Goal: Information Seeking & Learning: Check status

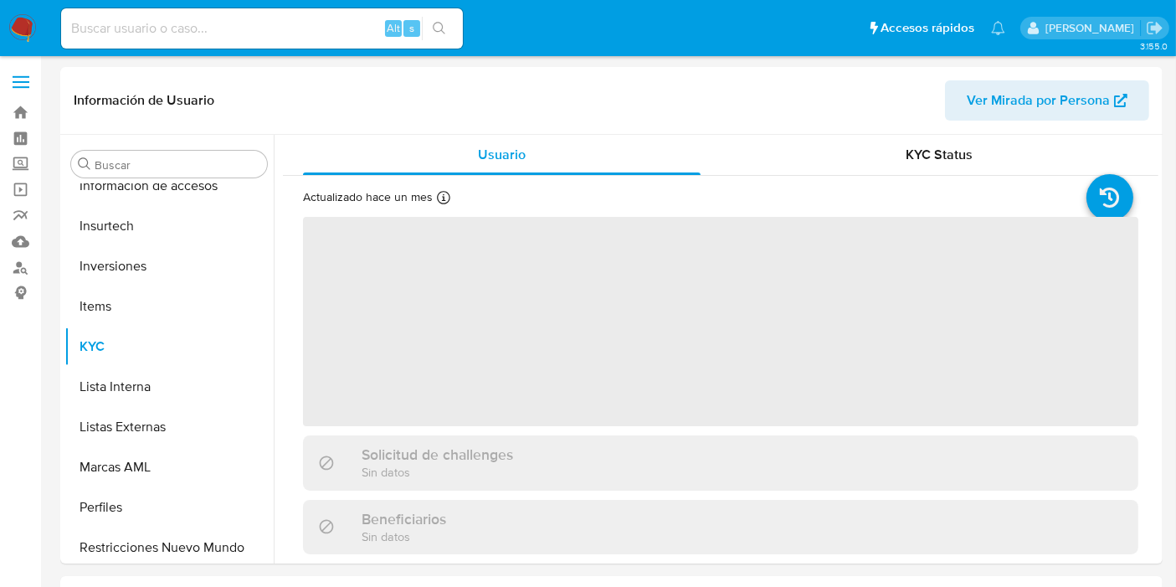
scroll to position [787, 0]
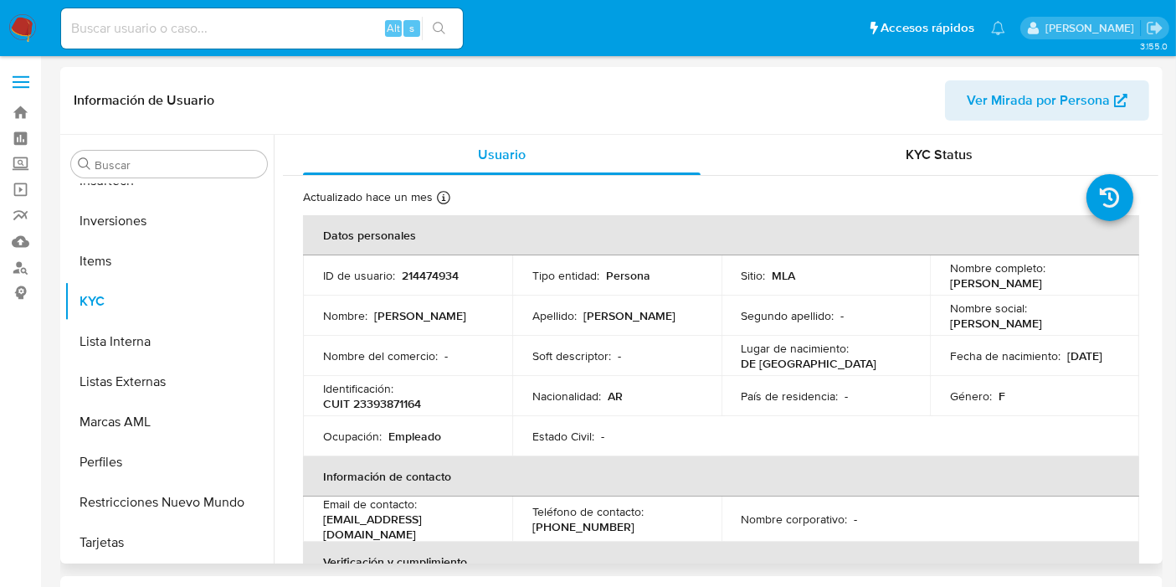
select select "10"
click at [221, 36] on input at bounding box center [262, 29] width 402 height 22
paste input "[EMAIL_ADDRESS][DOMAIN_NAME]"
type input "[EMAIL_ADDRESS][DOMAIN_NAME]"
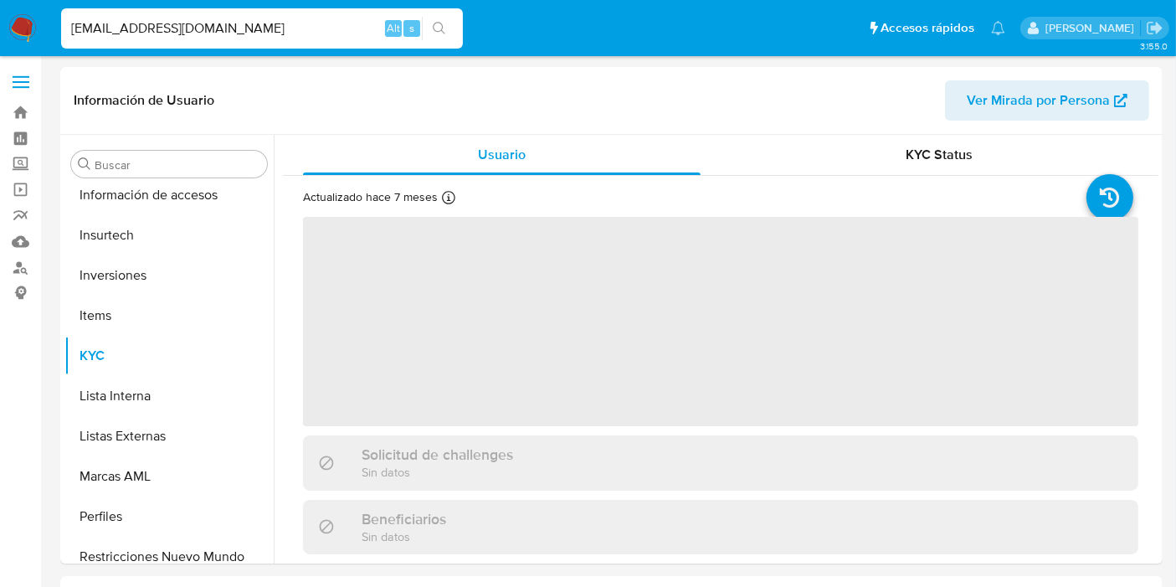
scroll to position [787, 0]
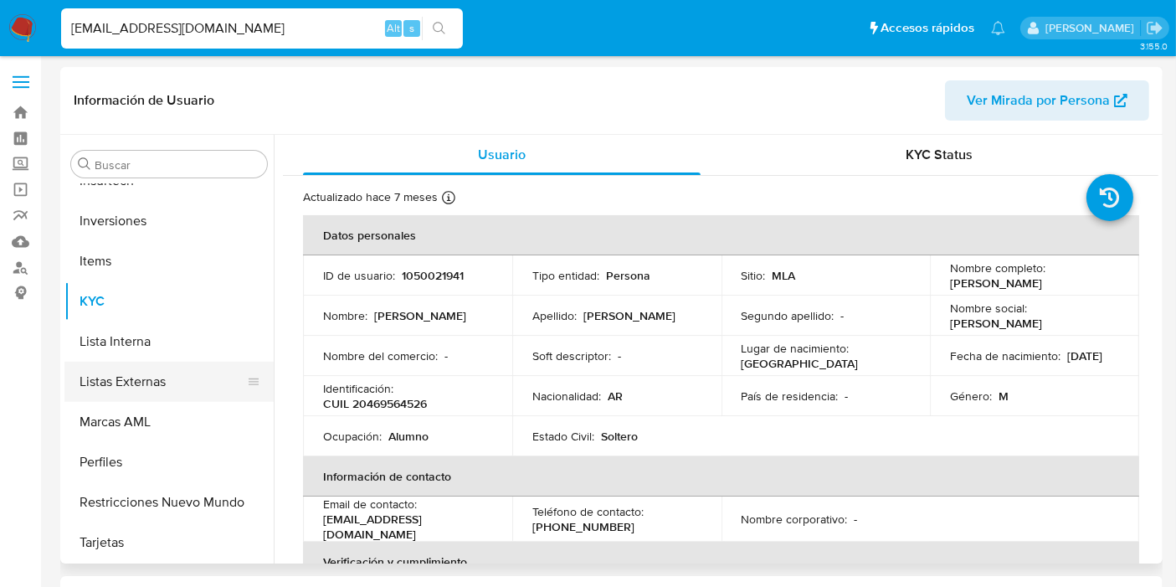
select select "10"
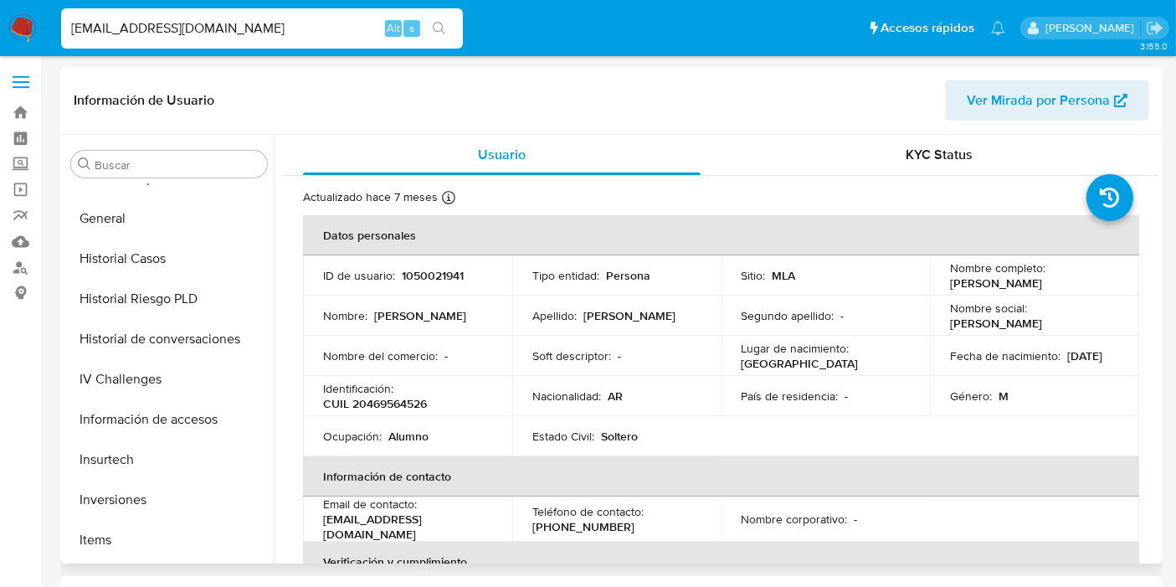
scroll to position [322, 0]
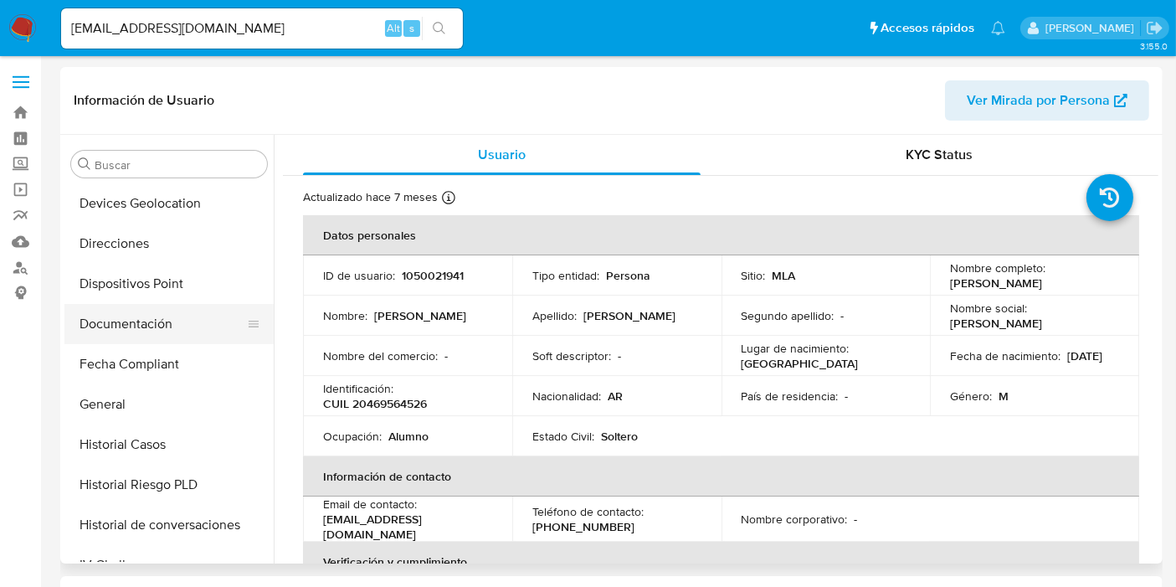
click at [124, 335] on button "Documentación" at bounding box center [162, 324] width 196 height 40
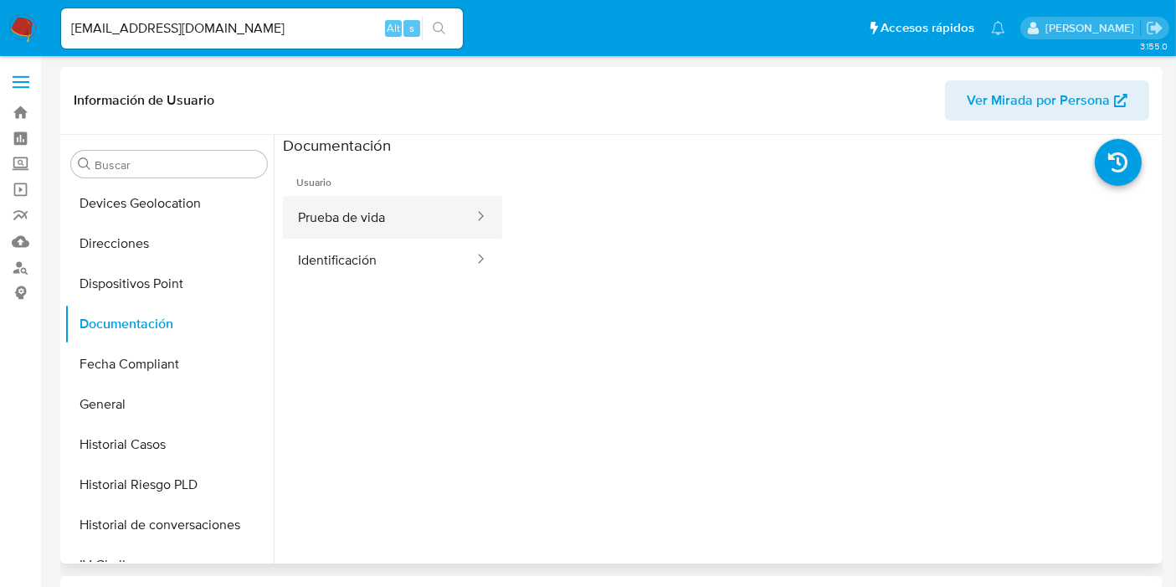
click at [367, 228] on button "Prueba de vida" at bounding box center [379, 217] width 193 height 43
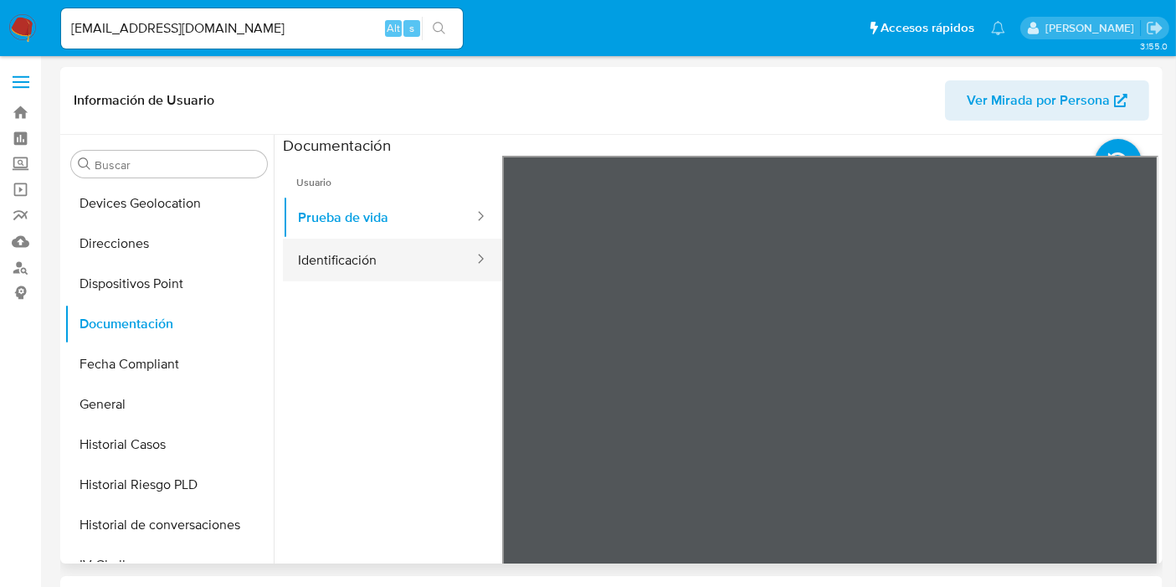
click at [387, 254] on button "Identificación" at bounding box center [379, 260] width 193 height 43
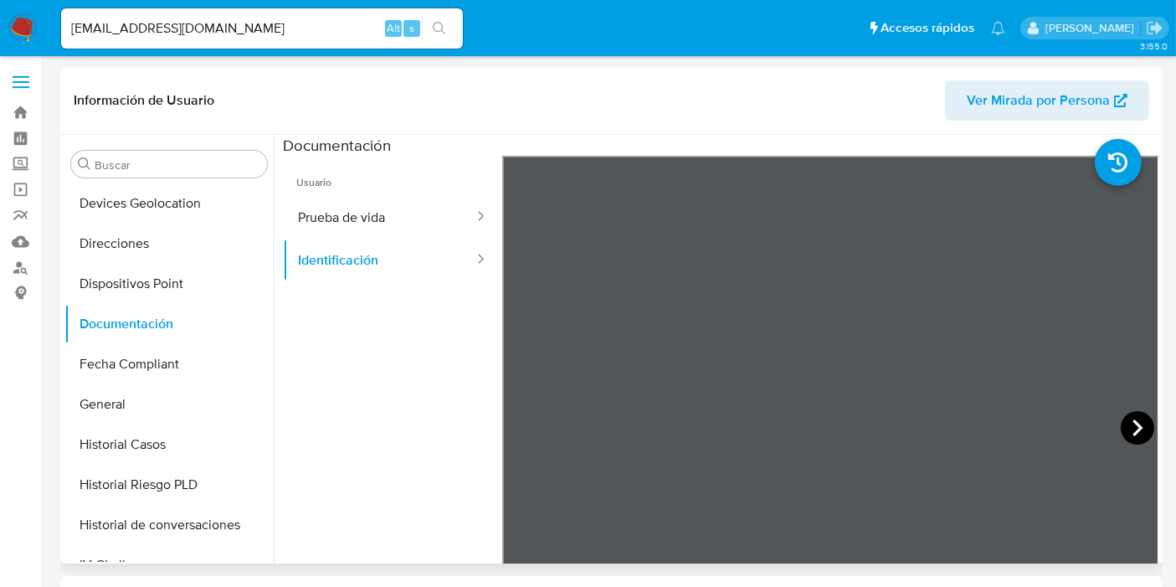
click at [1122, 424] on icon at bounding box center [1137, 427] width 33 height 33
click at [528, 423] on icon at bounding box center [522, 427] width 33 height 33
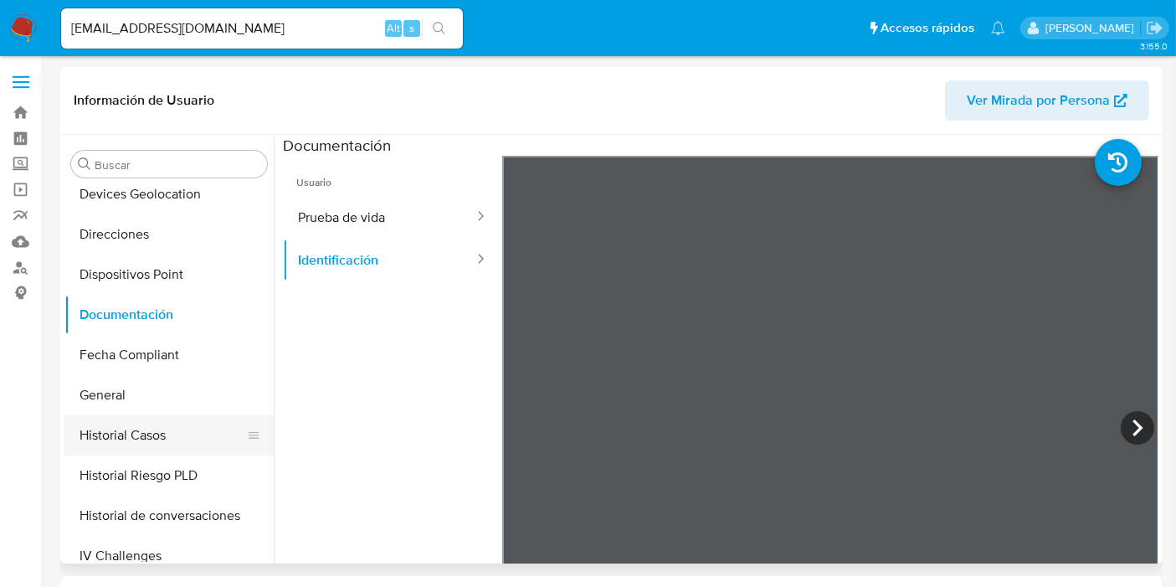
scroll to position [372, 0]
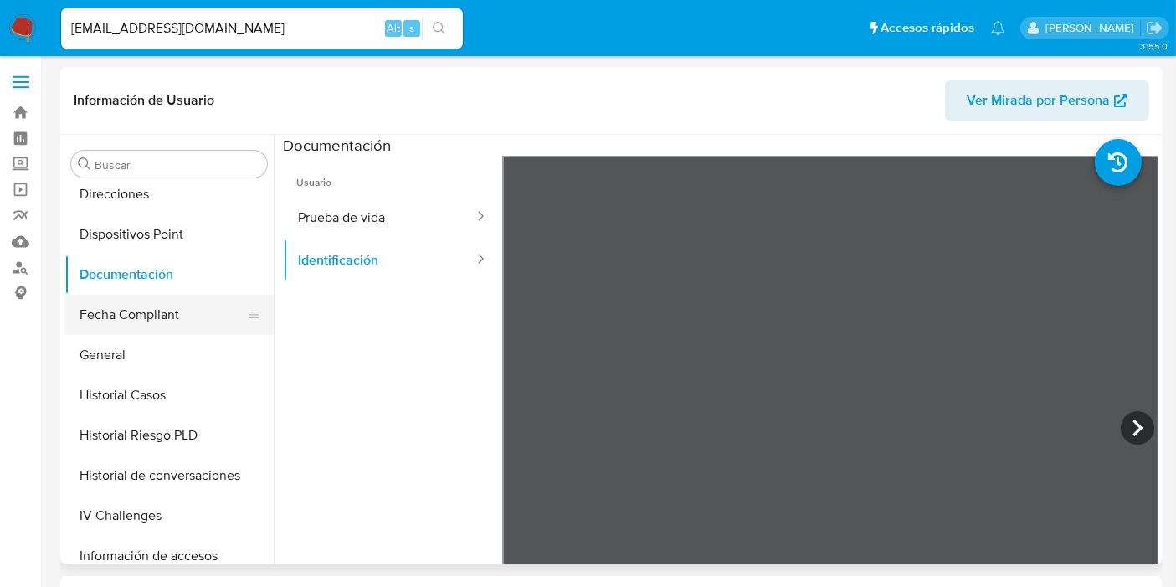
click at [101, 295] on button "Fecha Compliant" at bounding box center [162, 315] width 196 height 40
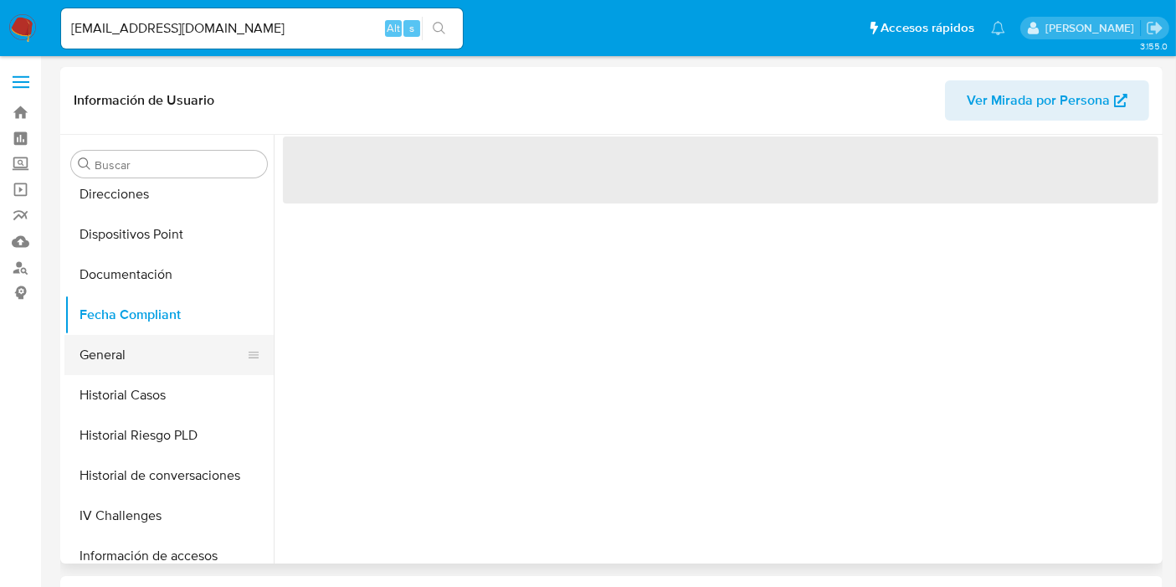
click at [144, 347] on button "General" at bounding box center [162, 355] width 196 height 40
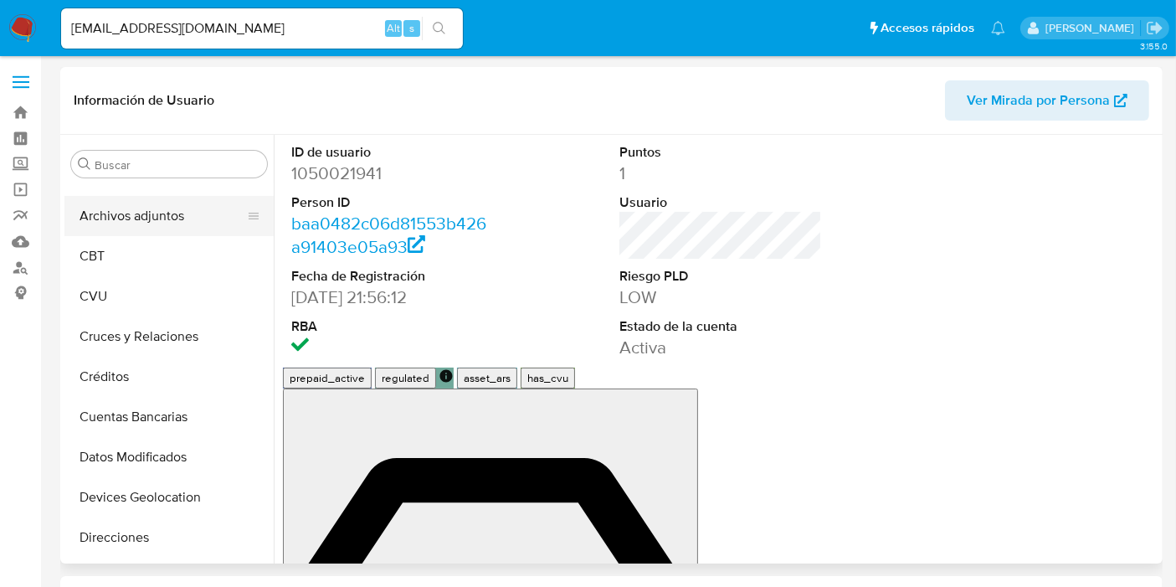
scroll to position [0, 0]
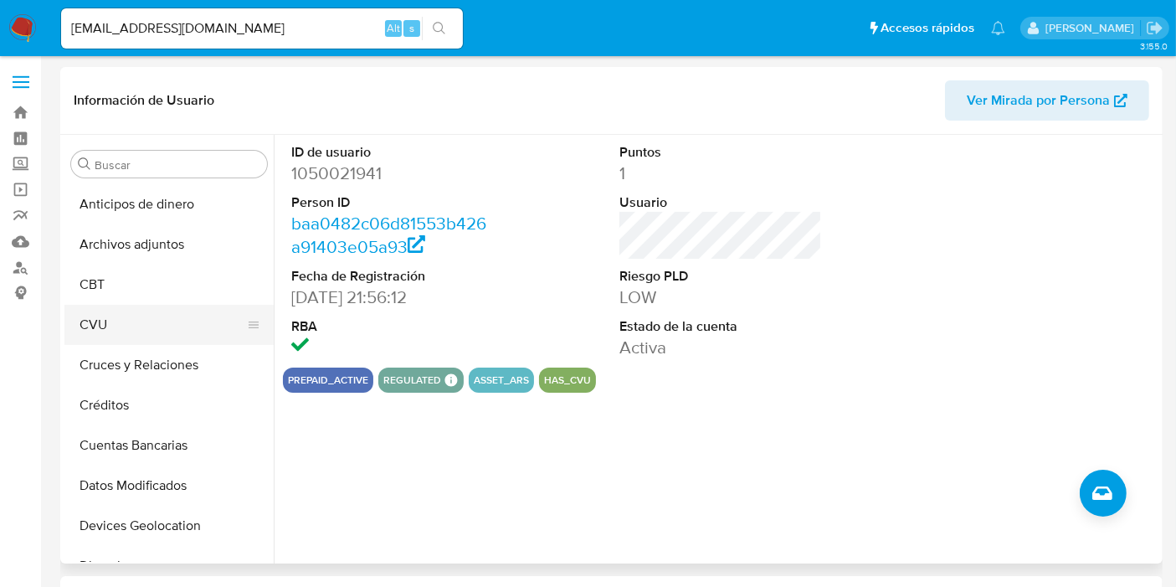
click at [112, 323] on button "CVU" at bounding box center [162, 325] width 196 height 40
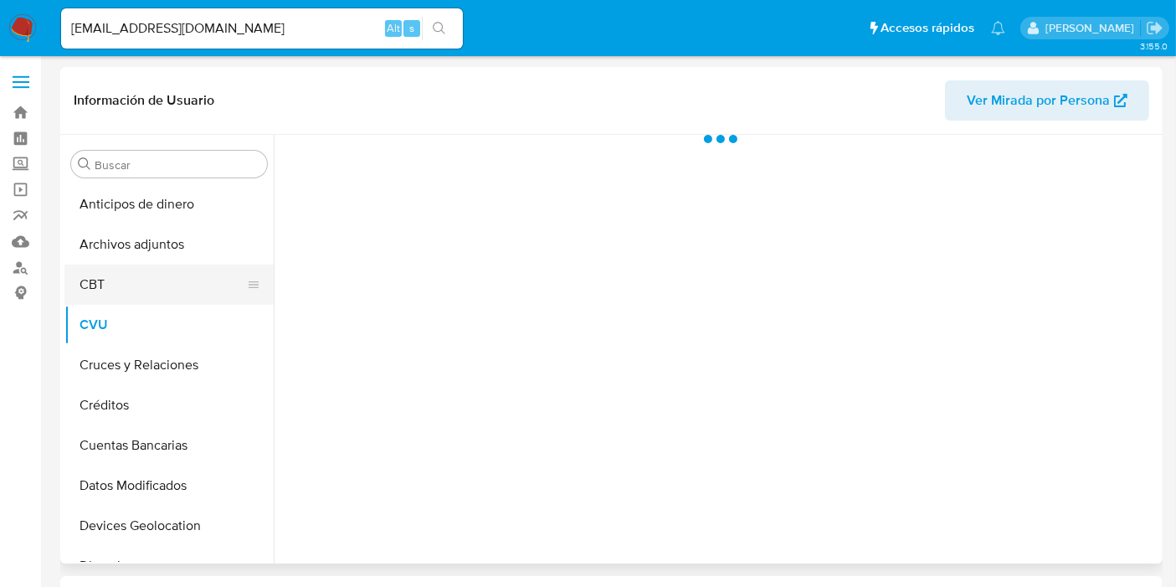
click at [104, 290] on button "CBT" at bounding box center [162, 284] width 196 height 40
